Goal: Find contact information: Find contact information

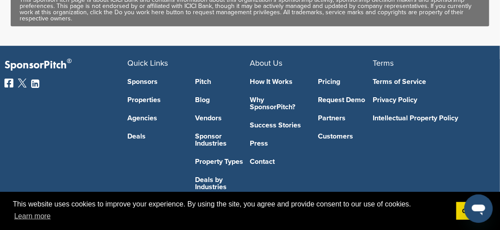
scroll to position [721, 0]
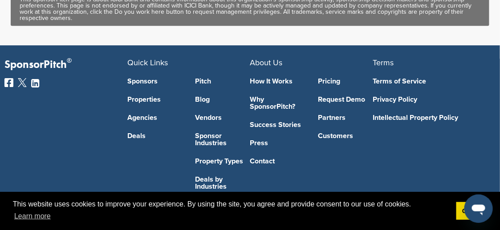
click at [145, 78] on link "Sponsors" at bounding box center [154, 81] width 55 height 7
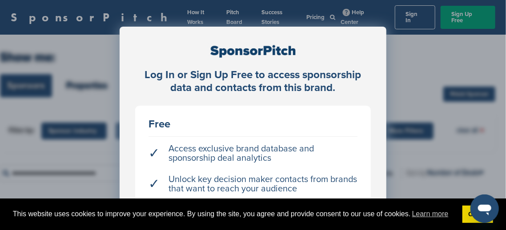
click at [465, 97] on div "Log In or Sign Up Free to access sponsorship data and contacts from this brand.…" at bounding box center [253, 137] width 506 height 275
drag, startPoint x: 464, startPoint y: 222, endPoint x: 506, endPoint y: 165, distance: 70.3
click at [506, 165] on div "Log In or Sign Up Free to access sponsorship data and contacts from this brand.…" at bounding box center [253, 137] width 506 height 275
click at [459, 147] on div "Log In or Sign Up Free to access sponsorship data and contacts from this brand.…" at bounding box center [253, 137] width 506 height 275
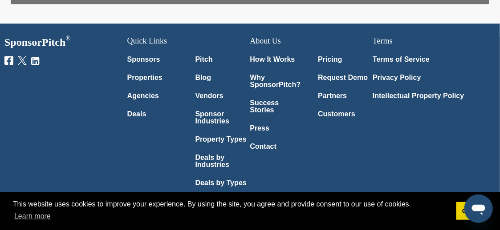
scroll to position [727, 0]
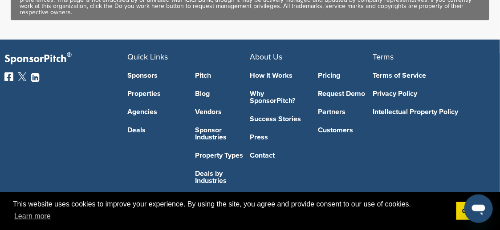
click at [266, 152] on link "Contact" at bounding box center [277, 155] width 55 height 7
click at [333, 134] on div "Pricing Request Demo Partners Customers" at bounding box center [345, 110] width 55 height 98
click at [264, 152] on link "Contact" at bounding box center [277, 155] width 55 height 7
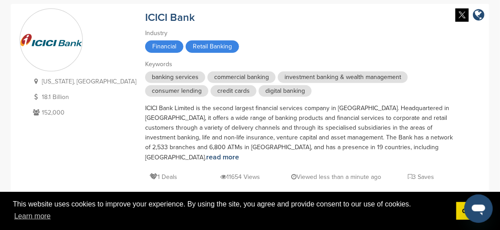
scroll to position [0, 0]
